Goal: Find contact information: Find contact information

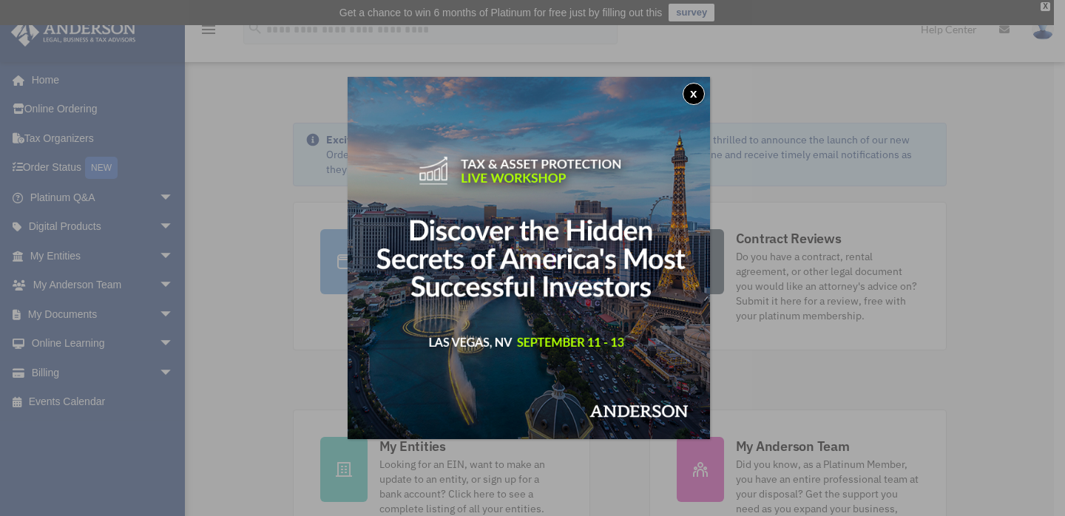
click at [696, 89] on button "x" at bounding box center [693, 94] width 22 height 22
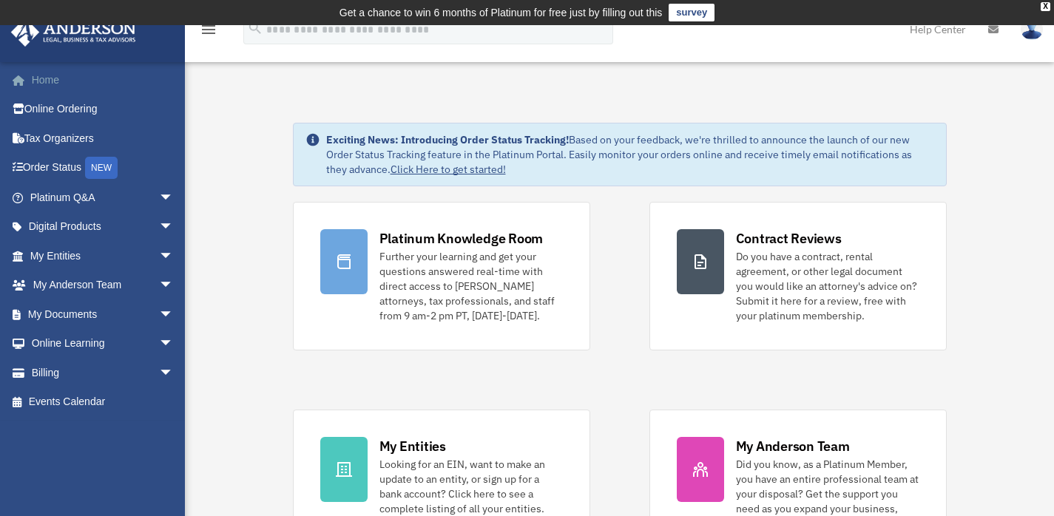
click at [68, 88] on link "Home" at bounding box center [103, 80] width 186 height 30
click at [67, 287] on link "My Anderson Team arrow_drop_down" at bounding box center [103, 286] width 186 height 30
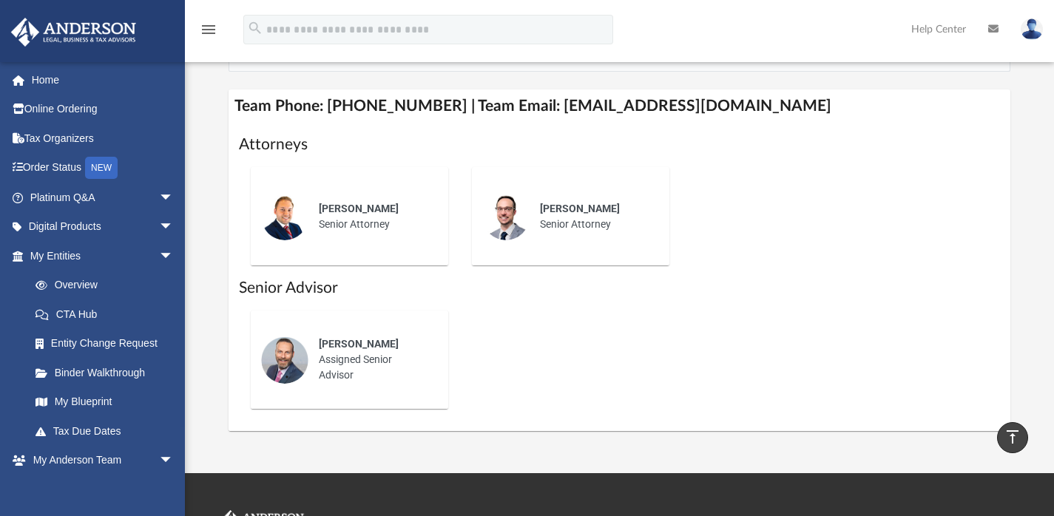
scroll to position [579, 0]
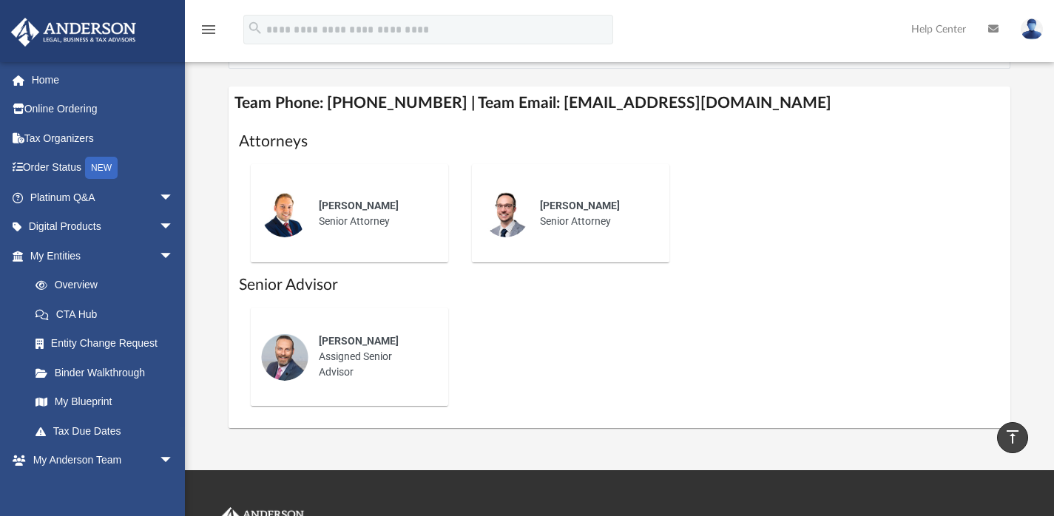
click at [555, 367] on div "[PERSON_NAME] Assigned Senior Advisor" at bounding box center [620, 357] width 762 height 122
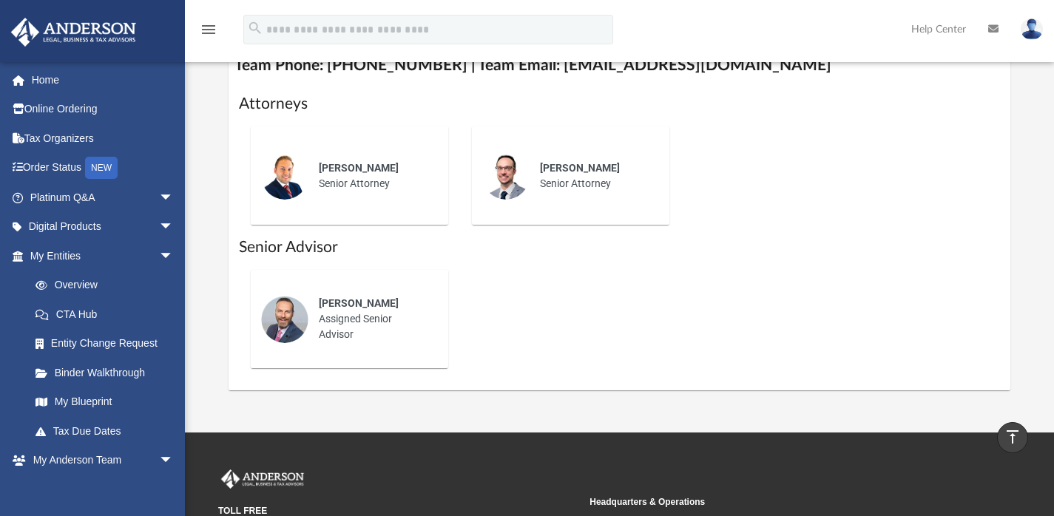
scroll to position [623, 0]
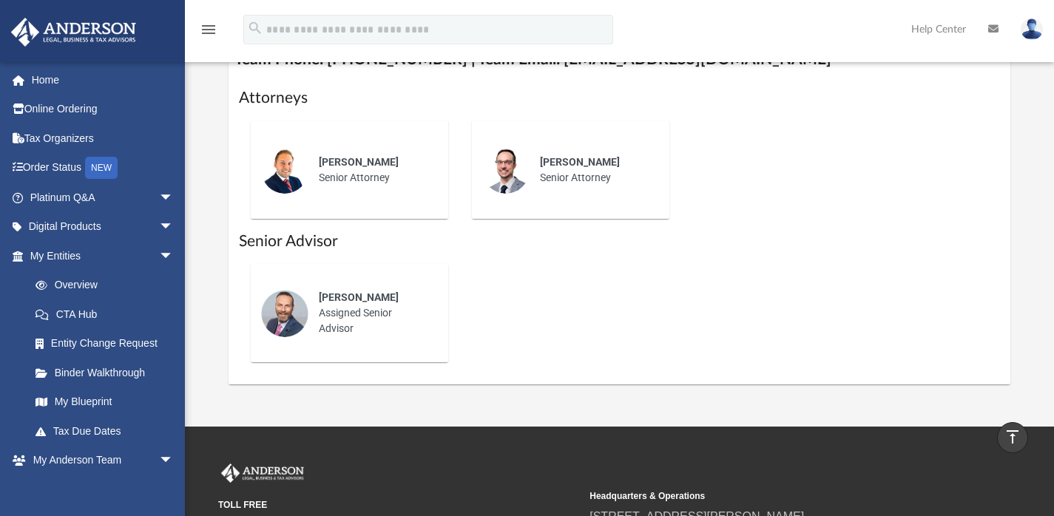
click at [340, 325] on div "[PERSON_NAME] Assigned Senior Advisor" at bounding box center [372, 312] width 129 height 67
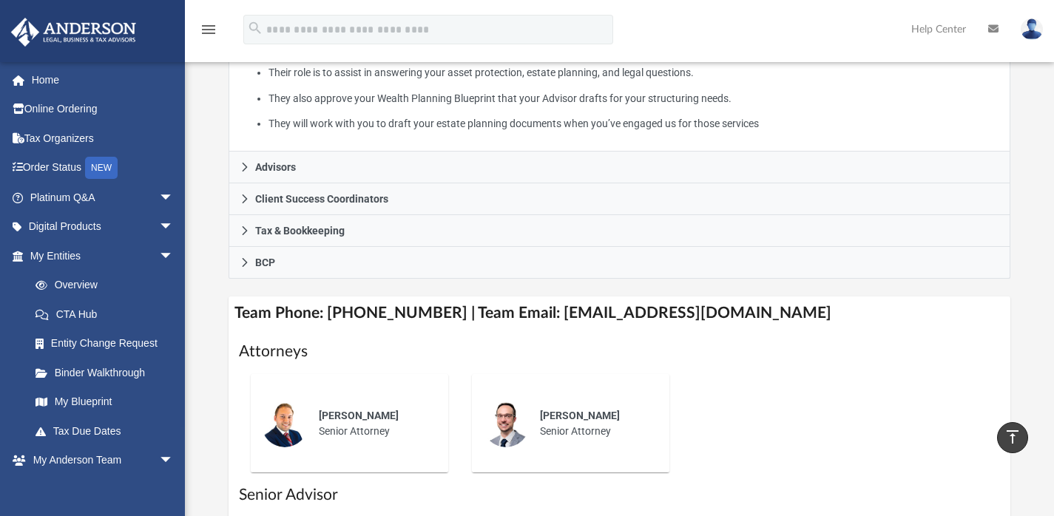
scroll to position [370, 0]
drag, startPoint x: 325, startPoint y: 330, endPoint x: 439, endPoint y: 330, distance: 113.9
click at [439, 329] on h4 "Team Phone: [PHONE_NUMBER] | Team Email: [EMAIL_ADDRESS][DOMAIN_NAME]" at bounding box center [619, 312] width 782 height 33
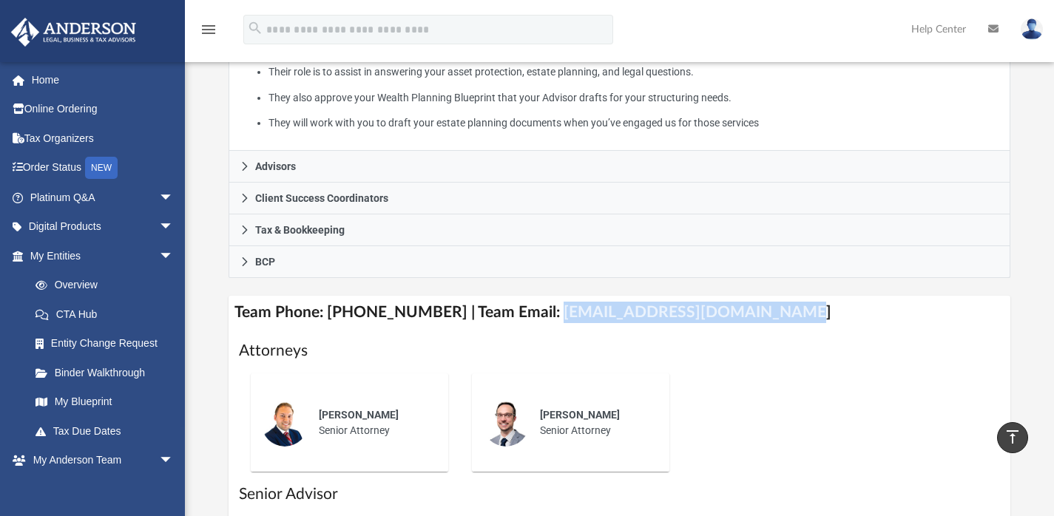
drag, startPoint x: 533, startPoint y: 330, endPoint x: 755, endPoint y: 326, distance: 221.8
click at [755, 326] on h4 "Team Phone: [PHONE_NUMBER] | Team Email: [EMAIL_ADDRESS][DOMAIN_NAME]" at bounding box center [619, 312] width 782 height 33
copy h4 "[EMAIL_ADDRESS][DOMAIN_NAME]"
